Goal: Communication & Community: Participate in discussion

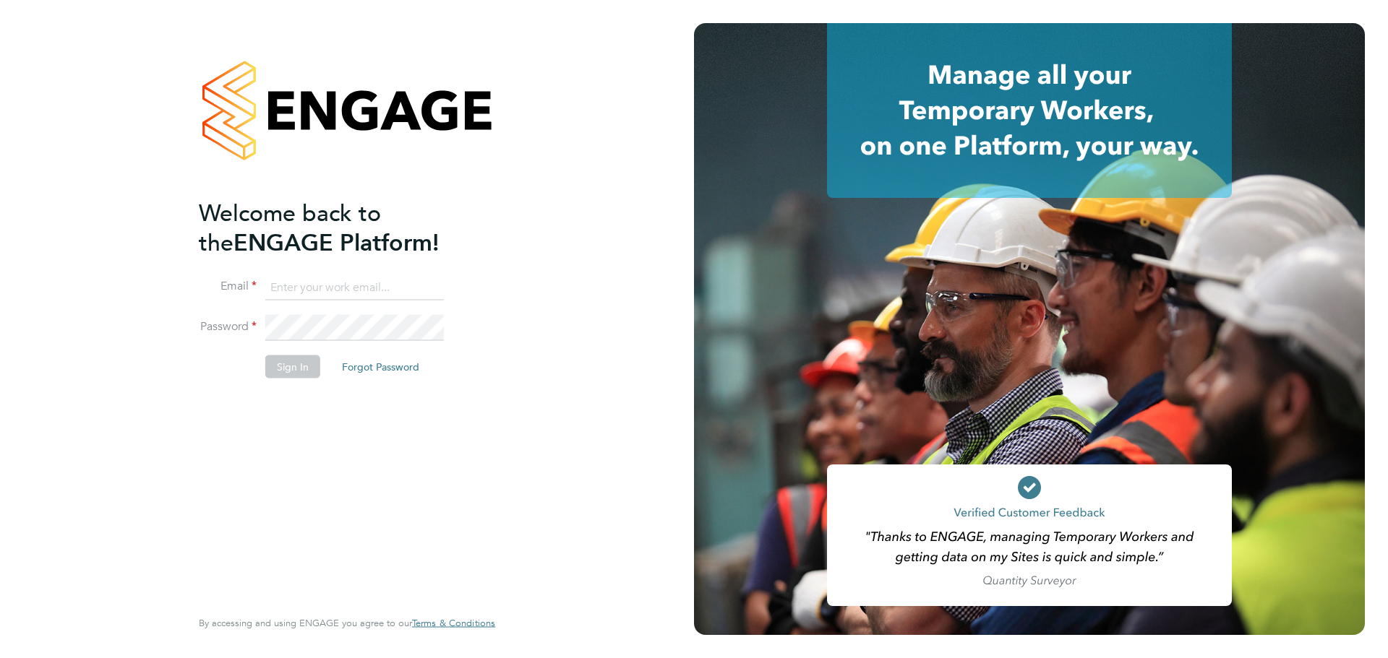
type input "chyrie.anderson@uk.g4s.com"
click at [288, 361] on button "Sign In" at bounding box center [292, 366] width 55 height 23
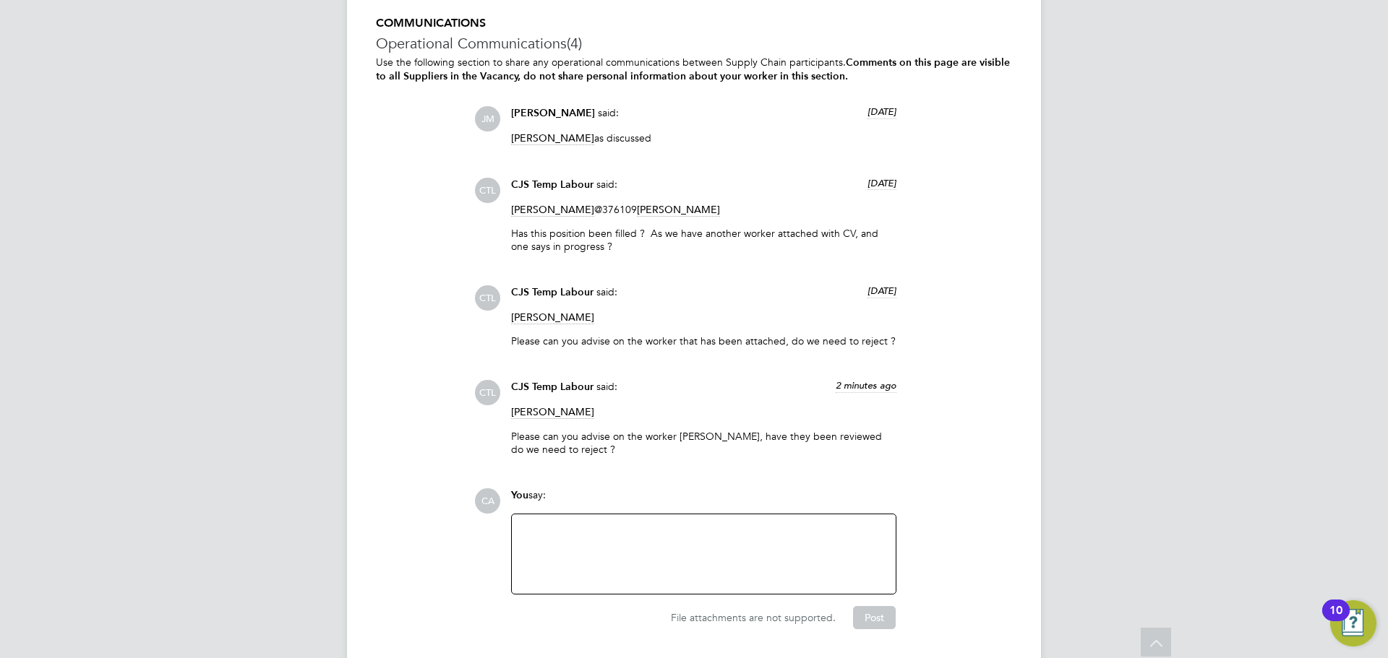
click at [543, 489] on div "You say:" at bounding box center [703, 501] width 385 height 25
click at [542, 523] on div at bounding box center [703, 554] width 366 height 62
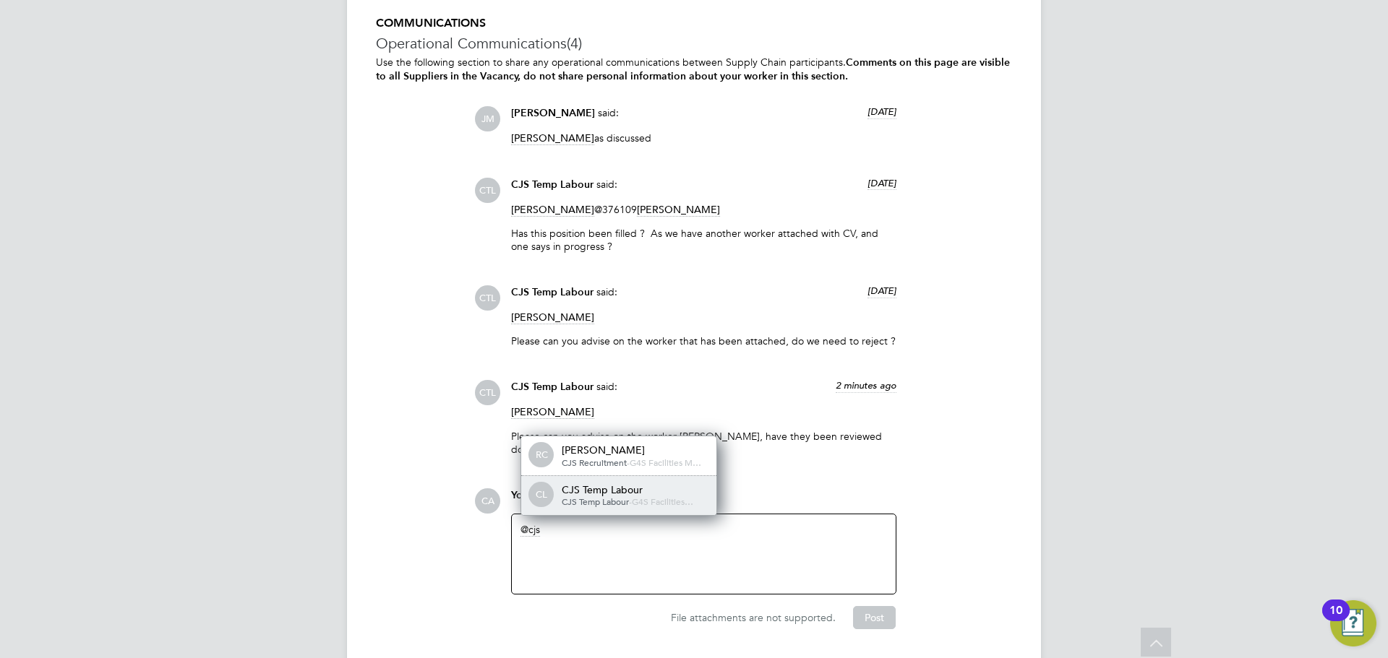
click at [601, 484] on div "CJS Temp Labour" at bounding box center [634, 490] width 145 height 13
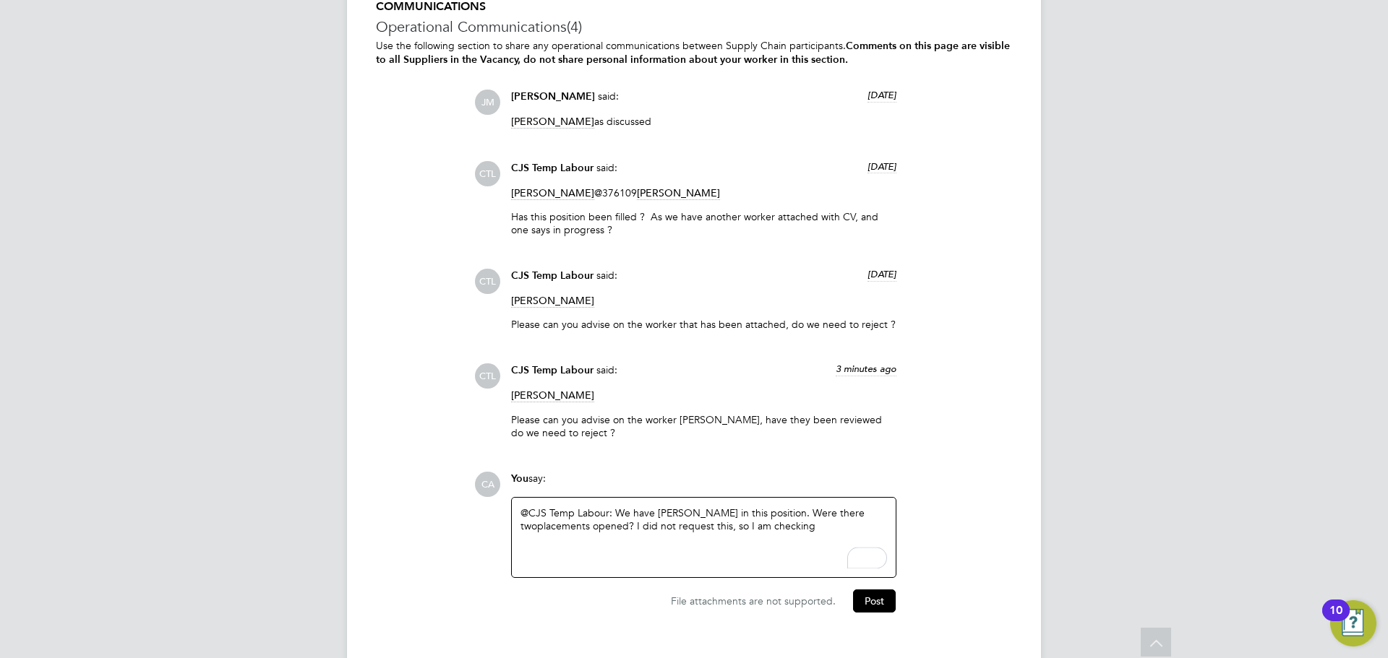
click at [818, 507] on div "@CJS Temp Labour: We have [PERSON_NAME] in this position. Were there two placem…" at bounding box center [703, 538] width 366 height 62
click at [873, 590] on button "Post" at bounding box center [874, 601] width 43 height 23
